Goal: Browse casually: Explore the website without a specific task or goal

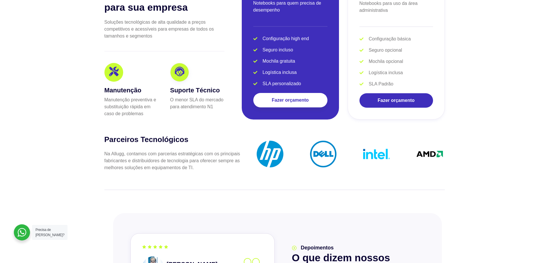
scroll to position [1183, 0]
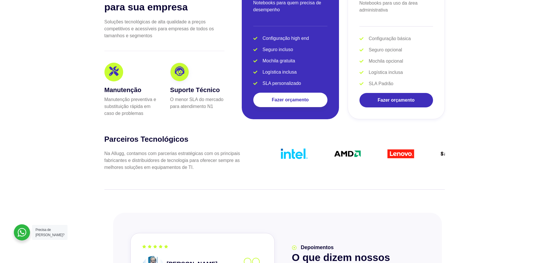
drag, startPoint x: 353, startPoint y: 155, endPoint x: 295, endPoint y: 157, distance: 58.3
click at [332, 157] on img at bounding box center [347, 153] width 30 height 30
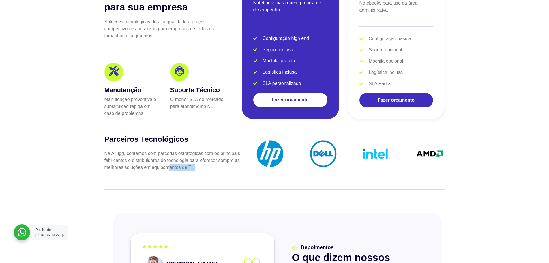
drag, startPoint x: 407, startPoint y: 147, endPoint x: 169, endPoint y: 154, distance: 238.0
click at [169, 154] on div "Parceiros Tecnológicos Na Allugg, contamos com parcerias estratégicas com os pr…" at bounding box center [274, 154] width 340 height 40
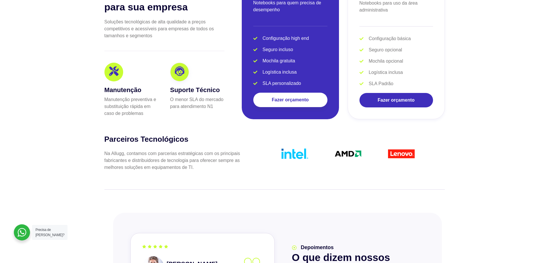
drag, startPoint x: 387, startPoint y: 145, endPoint x: 324, endPoint y: 145, distance: 63.5
click at [324, 145] on div at bounding box center [305, 153] width 53 height 30
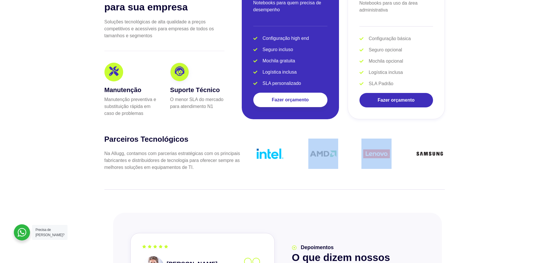
drag, startPoint x: 408, startPoint y: 142, endPoint x: 344, endPoint y: 144, distance: 64.3
click at [344, 144] on div at bounding box center [201, 153] width 1064 height 30
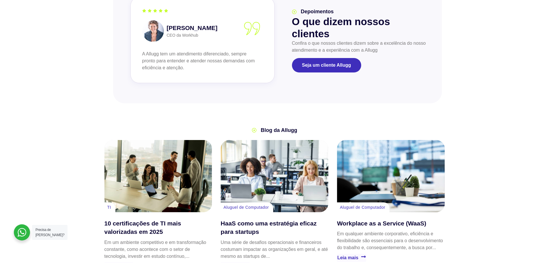
scroll to position [1404, 0]
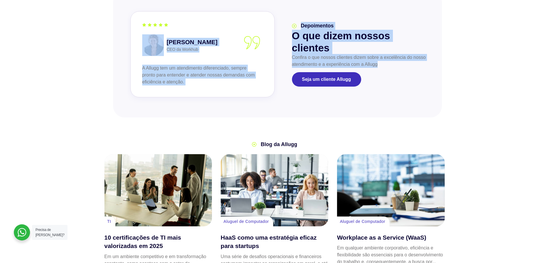
drag, startPoint x: 411, startPoint y: 93, endPoint x: 172, endPoint y: 113, distance: 239.4
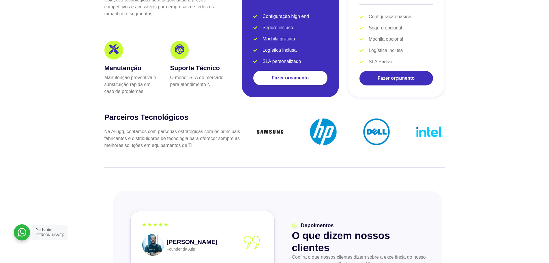
scroll to position [1202, 0]
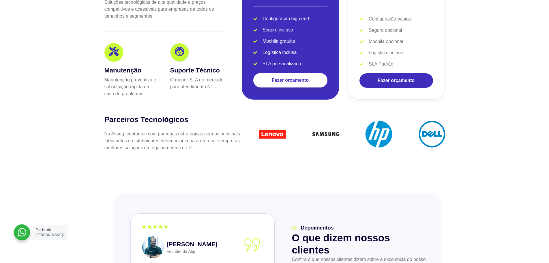
drag, startPoint x: 383, startPoint y: 124, endPoint x: 252, endPoint y: 140, distance: 131.9
click at [261, 138] on img at bounding box center [272, 134] width 30 height 30
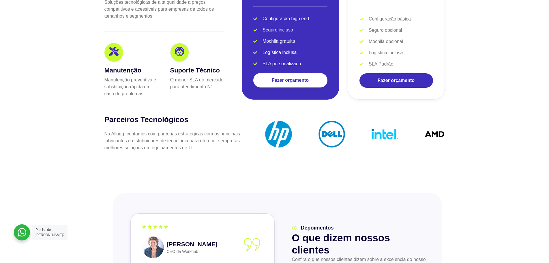
drag, startPoint x: 370, startPoint y: 120, endPoint x: 264, endPoint y: 133, distance: 107.5
click at [317, 133] on img at bounding box center [332, 134] width 30 height 30
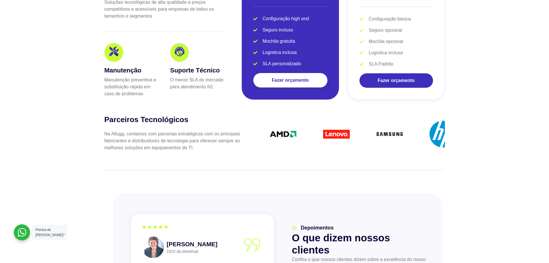
drag, startPoint x: 395, startPoint y: 130, endPoint x: 252, endPoint y: 134, distance: 142.5
click at [253, 133] on div "slide 12 to 15 of 6" at bounding box center [343, 135] width 204 height 32
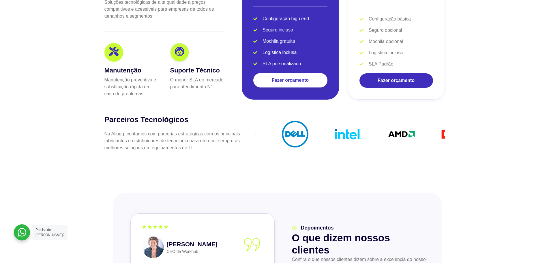
drag, startPoint x: 387, startPoint y: 129, endPoint x: 295, endPoint y: 134, distance: 92.2
click at [295, 134] on img at bounding box center [295, 134] width 30 height 30
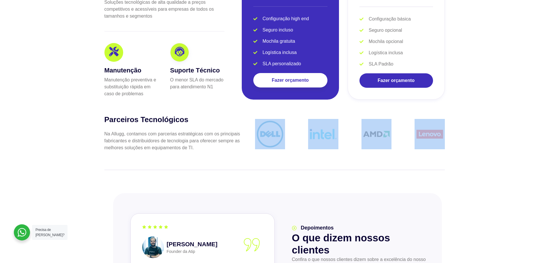
drag, startPoint x: 344, startPoint y: 128, endPoint x: 295, endPoint y: 130, distance: 49.3
click at [295, 130] on div "Parceiros Tecnológicos Na Allugg, contamos com parcerias estratégicas com os pr…" at bounding box center [275, 142] width 346 height 61
drag, startPoint x: 444, startPoint y: 127, endPoint x: 385, endPoint y: 133, distance: 59.4
click at [414, 133] on img at bounding box center [429, 134] width 30 height 30
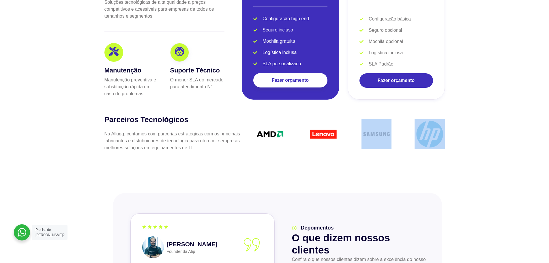
drag, startPoint x: 410, startPoint y: 130, endPoint x: 362, endPoint y: 134, distance: 48.0
click at [365, 133] on section "Parceiros Tecnológicos Na Allugg, contamos com parcerias estratégicas com os pr…" at bounding box center [274, 149] width 549 height 75
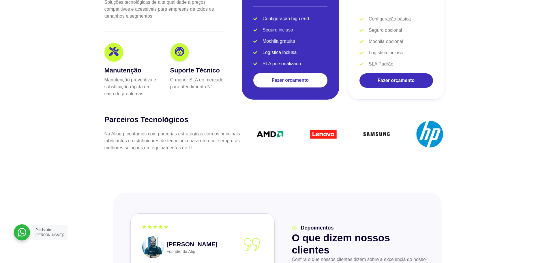
click at [466, 139] on section "Parceiros Tecnológicos Na Allugg, contamos com parcerias estratégicas com os pr…" at bounding box center [274, 149] width 549 height 75
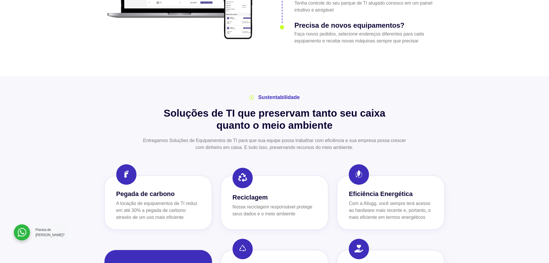
scroll to position [798, 0]
